Goal: Transaction & Acquisition: Book appointment/travel/reservation

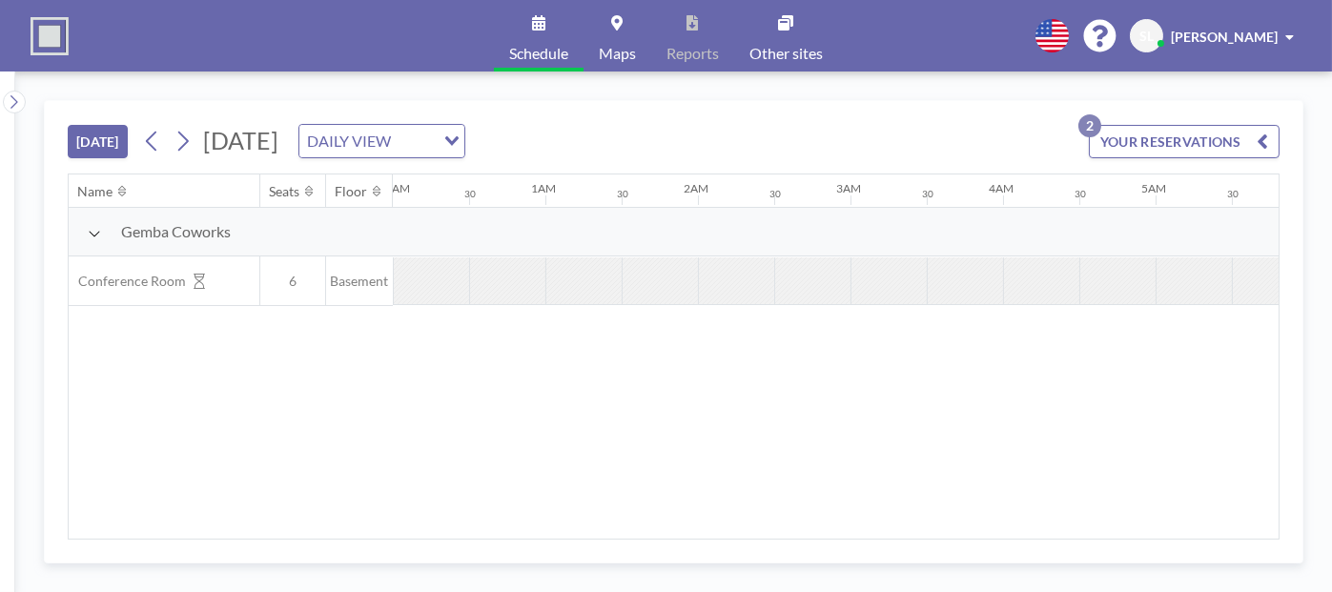
click at [91, 143] on button "[DATE]" at bounding box center [98, 141] width 60 height 33
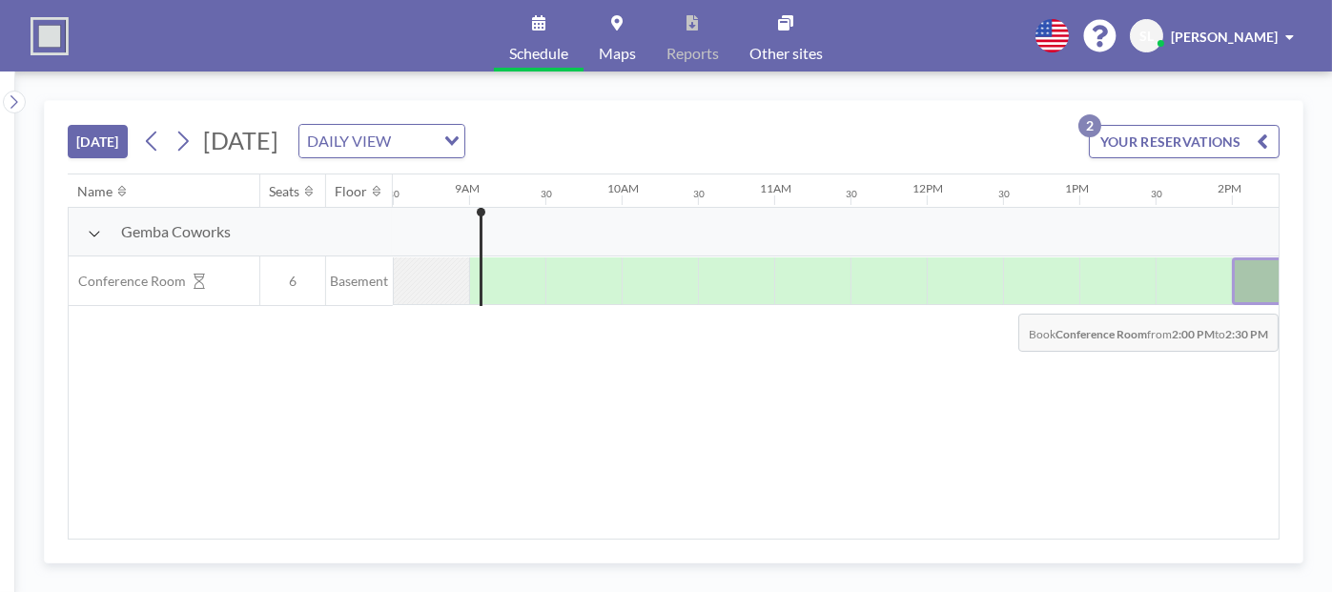
click at [1243, 298] on div at bounding box center [1270, 281] width 76 height 48
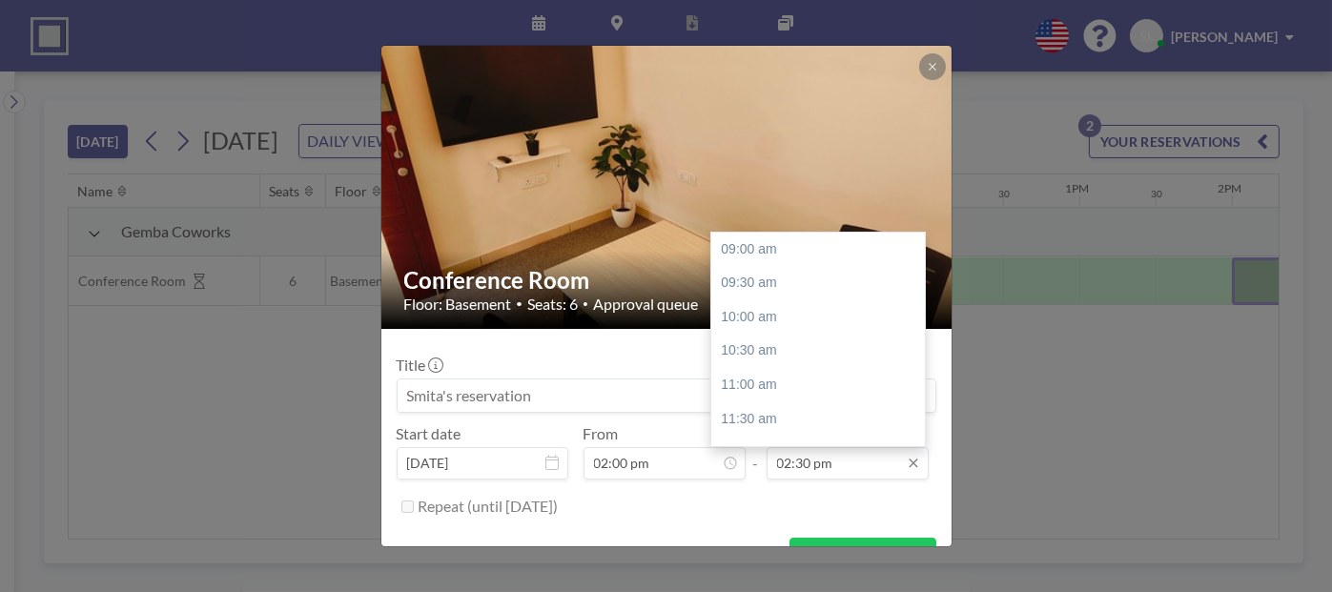
scroll to position [374, 0]
click at [770, 280] on div "03:00 pm" at bounding box center [822, 283] width 223 height 34
type input "03:00 pm"
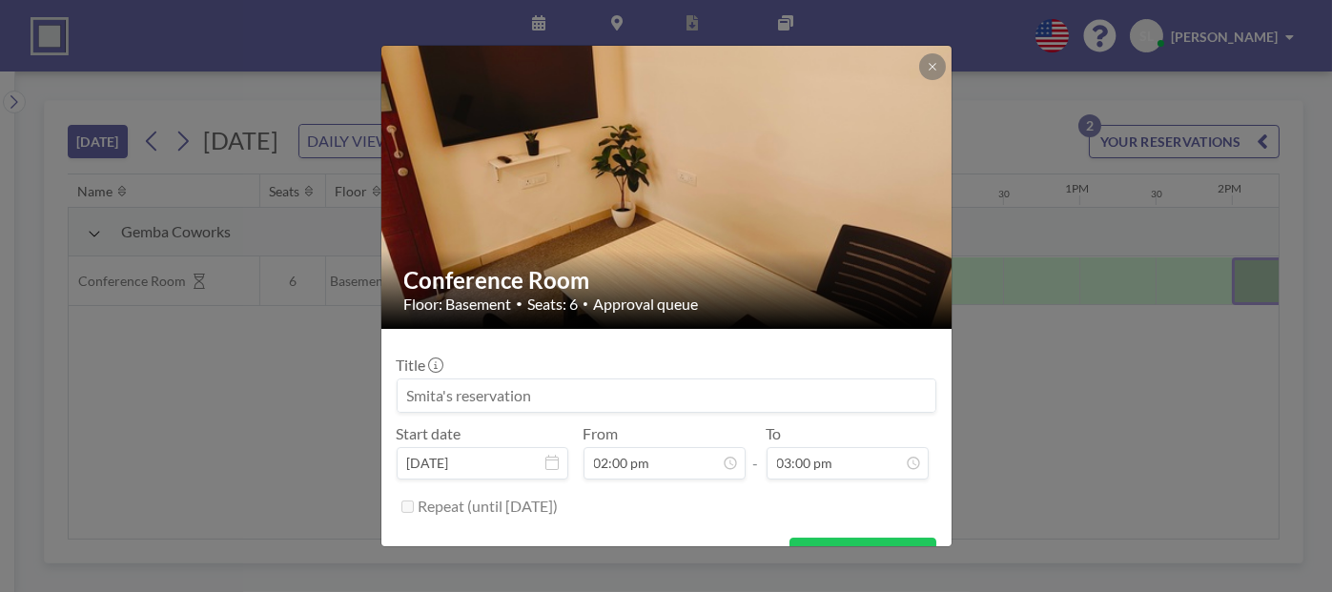
scroll to position [37, 0]
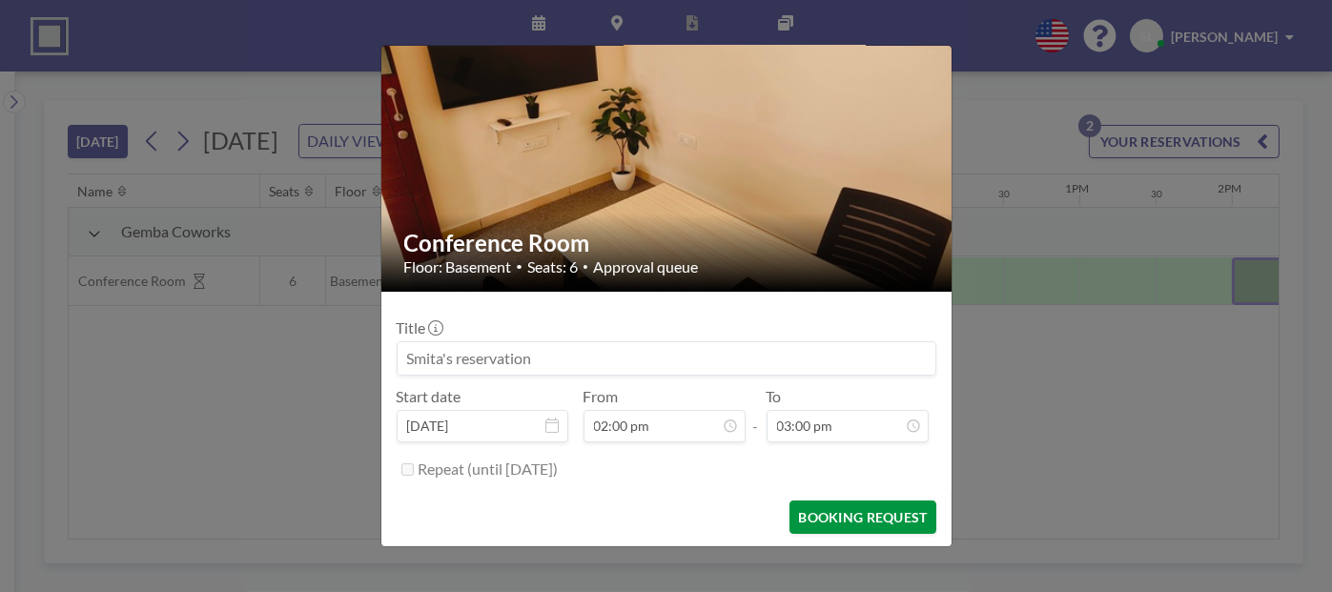
click at [825, 520] on button "BOOKING REQUEST" at bounding box center [863, 517] width 146 height 33
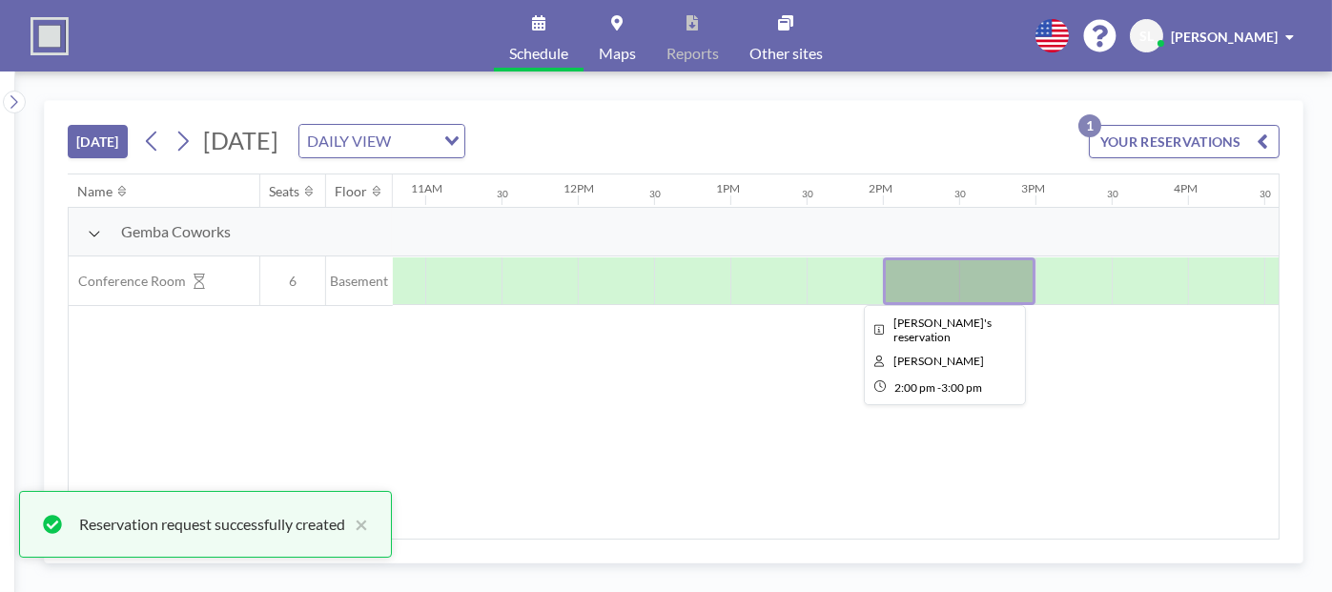
scroll to position [0, 1805]
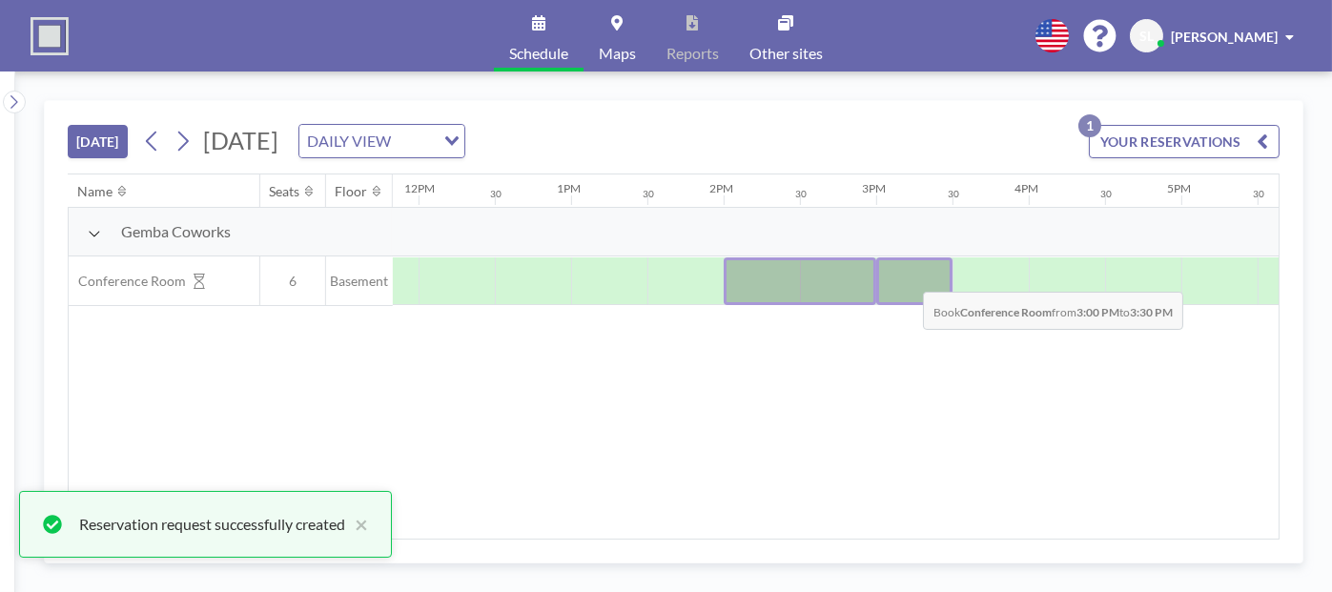
click at [908, 276] on div at bounding box center [914, 281] width 76 height 48
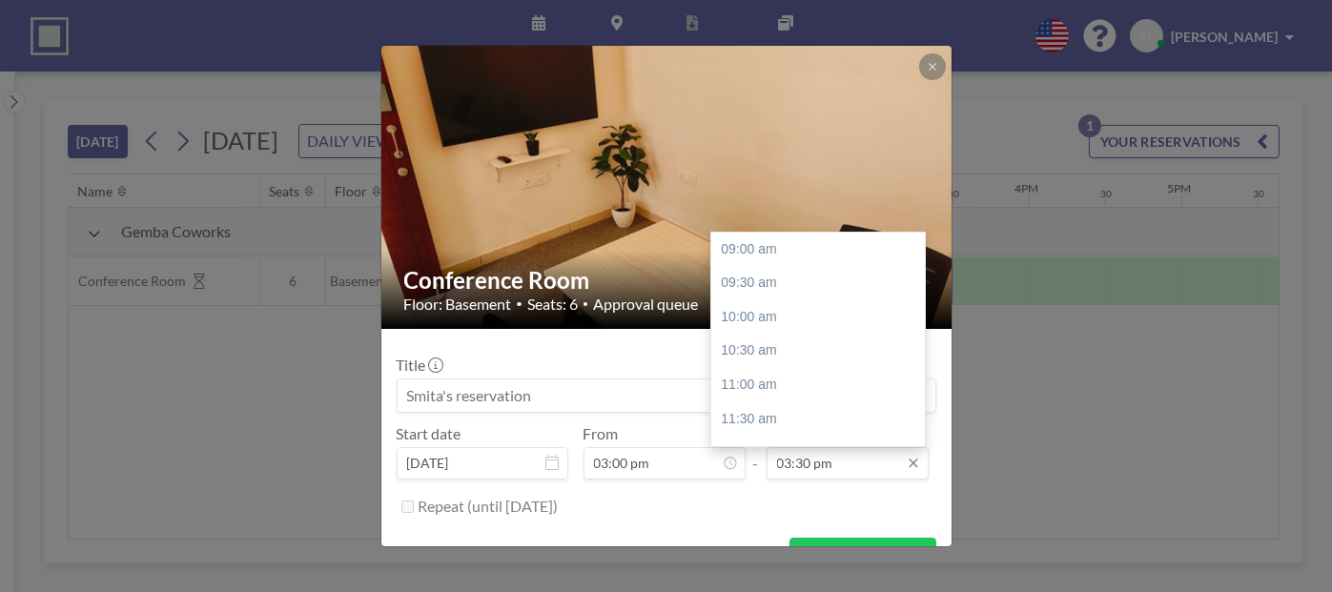
scroll to position [441, 0]
click at [774, 276] on div "04:00 pm" at bounding box center [822, 283] width 223 height 34
type input "04:00 pm"
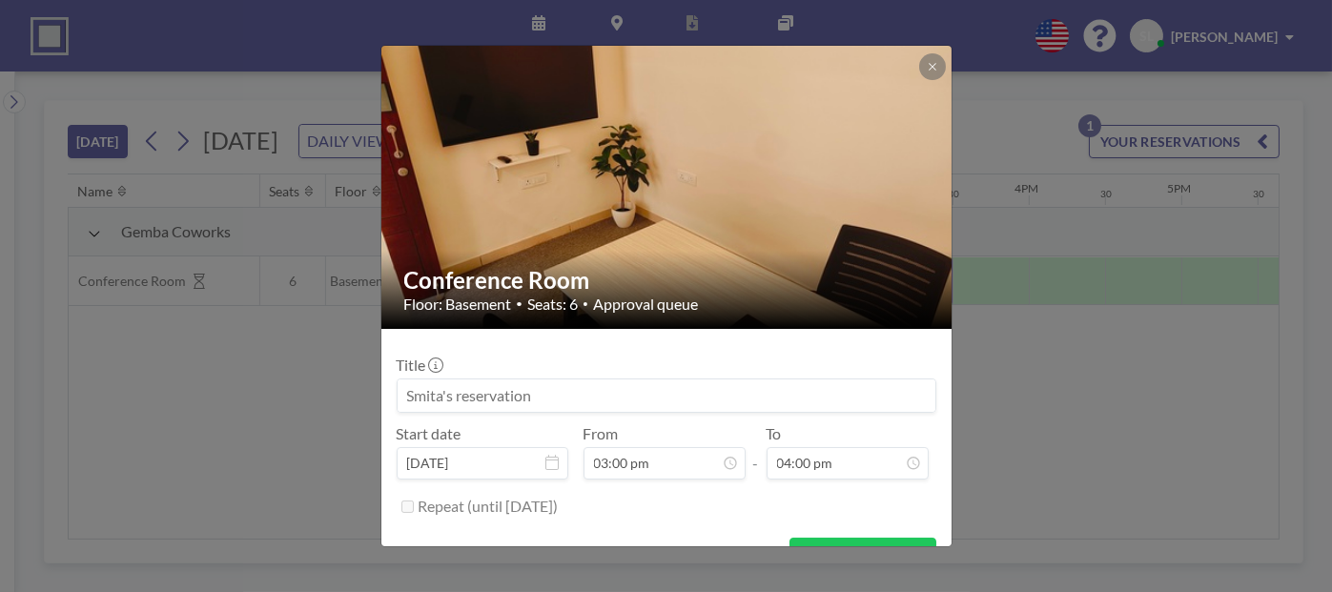
scroll to position [37, 0]
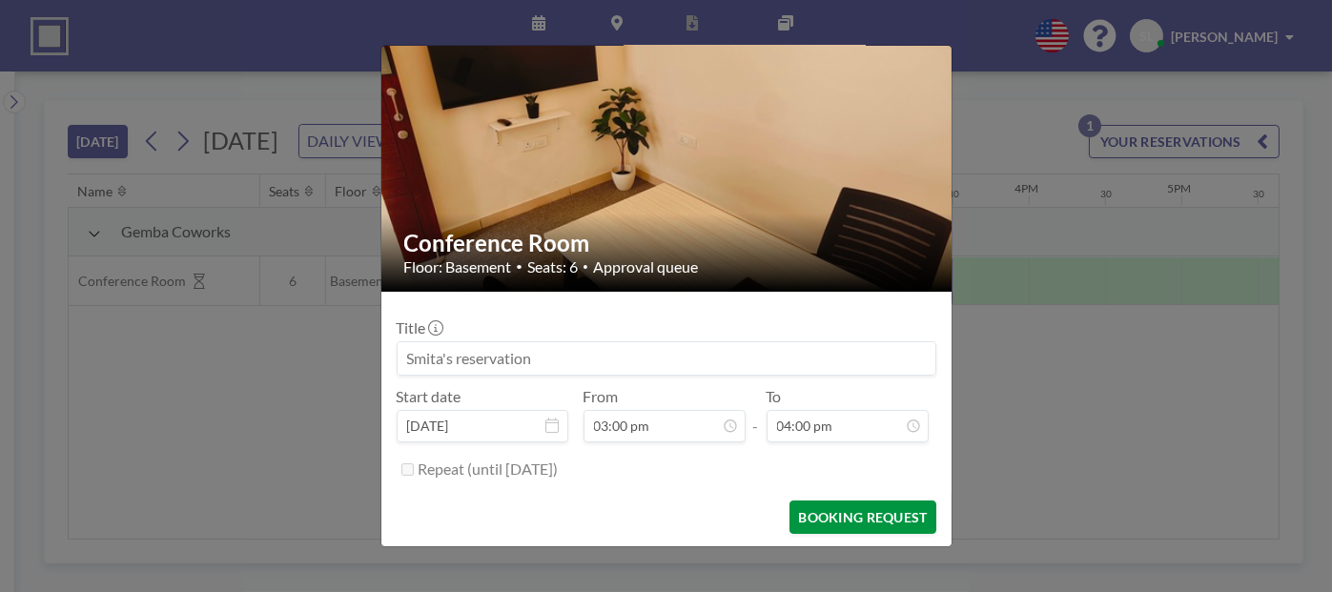
click at [803, 513] on button "BOOKING REQUEST" at bounding box center [863, 517] width 146 height 33
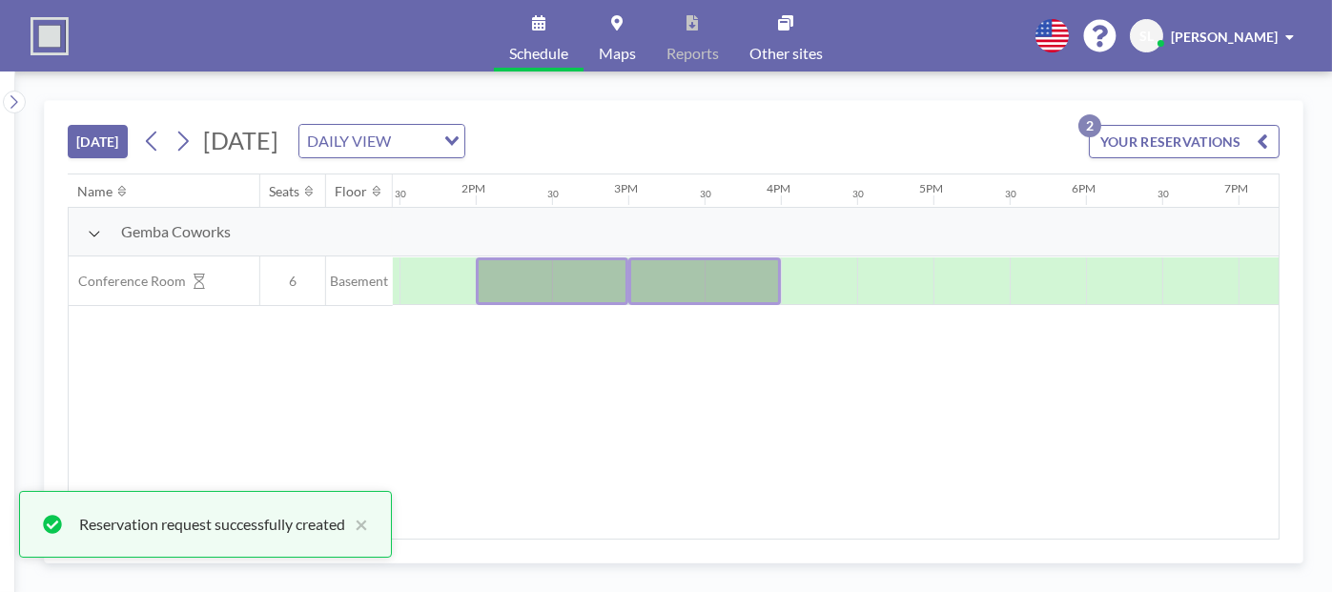
scroll to position [0, 2056]
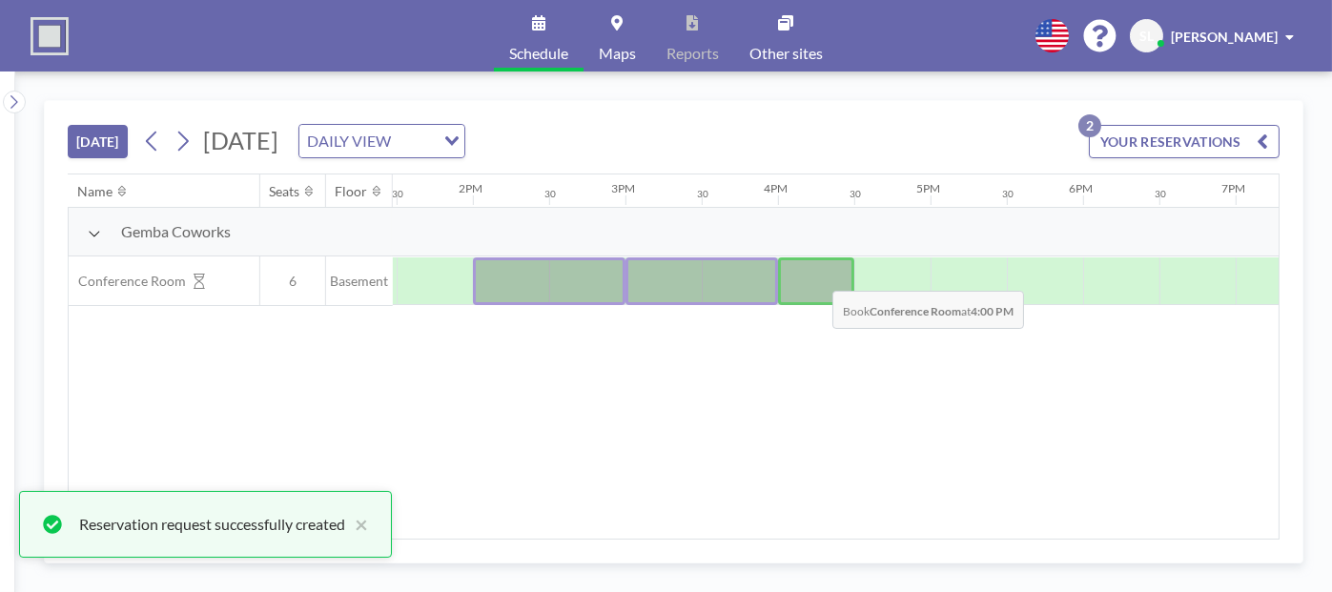
click at [817, 275] on div at bounding box center [816, 281] width 76 height 48
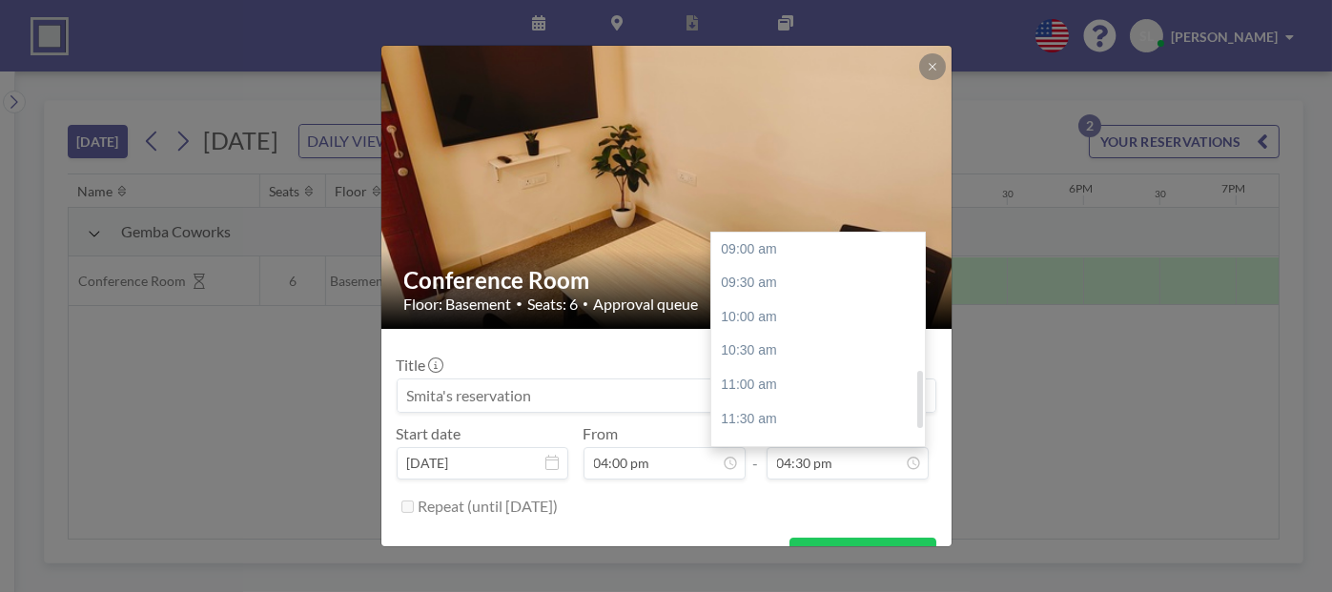
scroll to position [508, 0]
click at [754, 277] on div "05:00 pm" at bounding box center [822, 284] width 223 height 34
type input "05:00 pm"
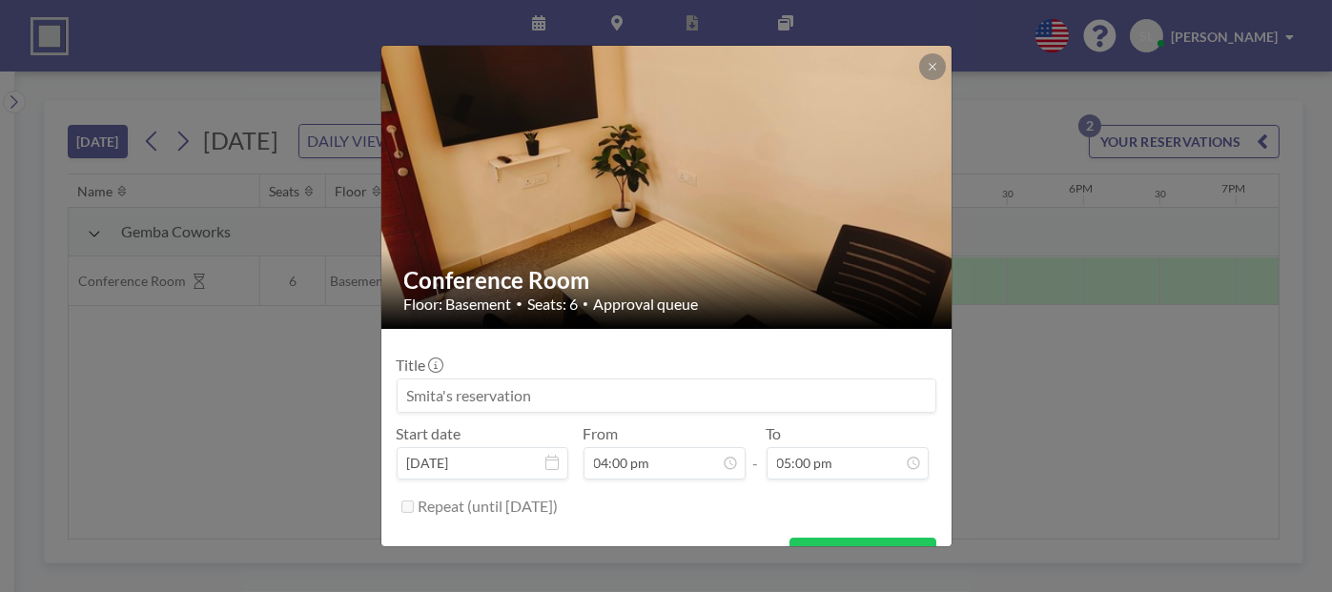
scroll to position [37, 0]
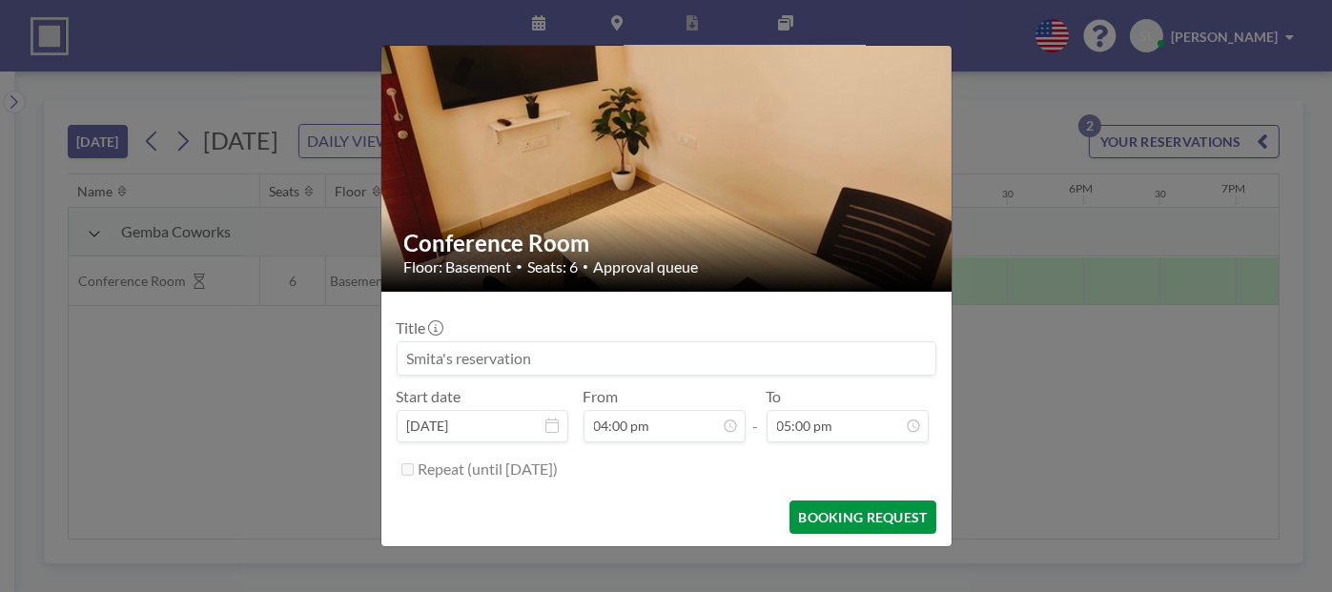
click at [793, 523] on button "BOOKING REQUEST" at bounding box center [863, 517] width 146 height 33
